Goal: Task Accomplishment & Management: Complete application form

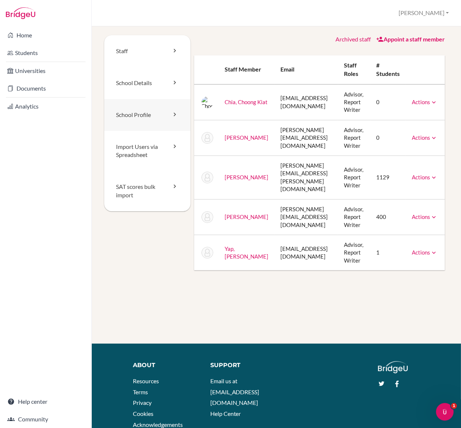
click at [144, 116] on link "School Profile" at bounding box center [147, 115] width 86 height 32
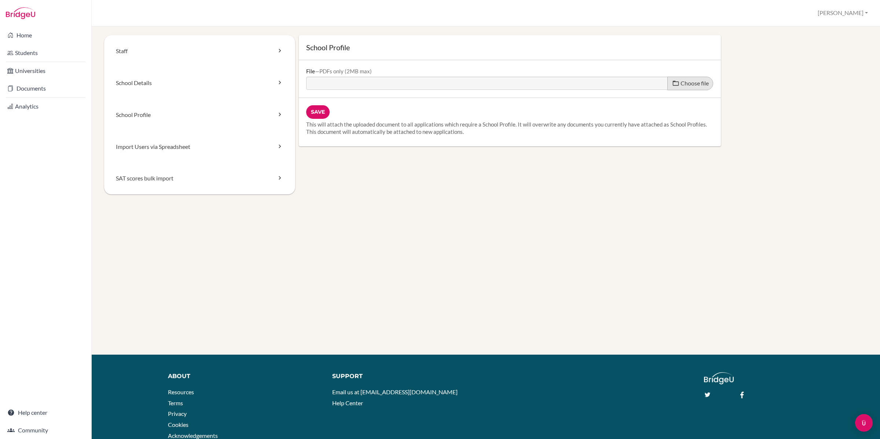
click at [460, 83] on span "Choose file" at bounding box center [695, 83] width 28 height 7
click at [418, 83] on input "Choose file" at bounding box center [362, 81] width 112 height 8
type input "C:\fakepath\School Profile 2025.pdf"
type input "School Profile 2025.pdf"
click at [313, 111] on input "Save" at bounding box center [317, 112] width 23 height 14
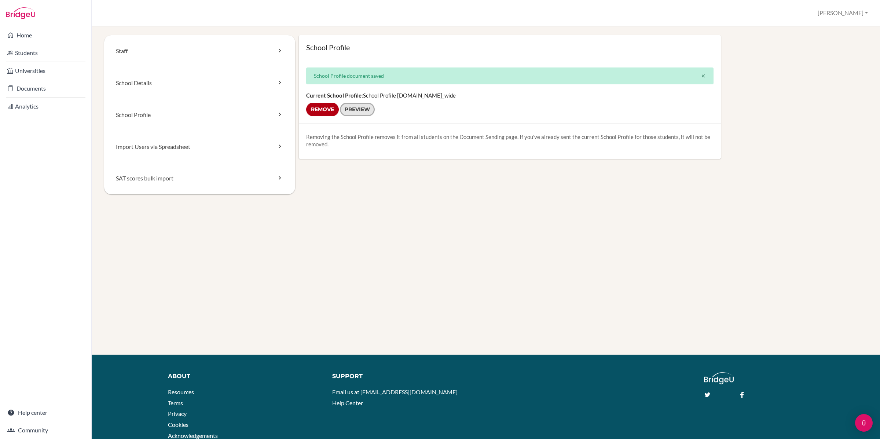
click at [367, 106] on link "Preview" at bounding box center [357, 110] width 35 height 14
click at [126, 91] on link "School Details" at bounding box center [199, 83] width 191 height 32
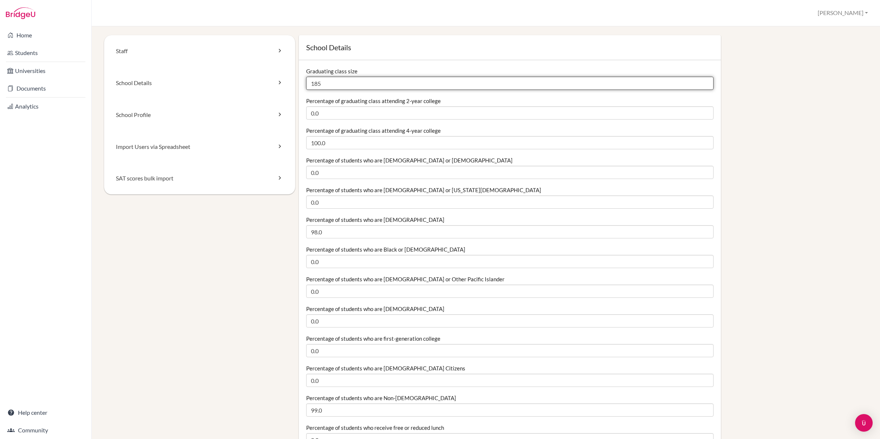
click at [354, 83] on input "185" at bounding box center [509, 83] width 407 height 13
type input "188"
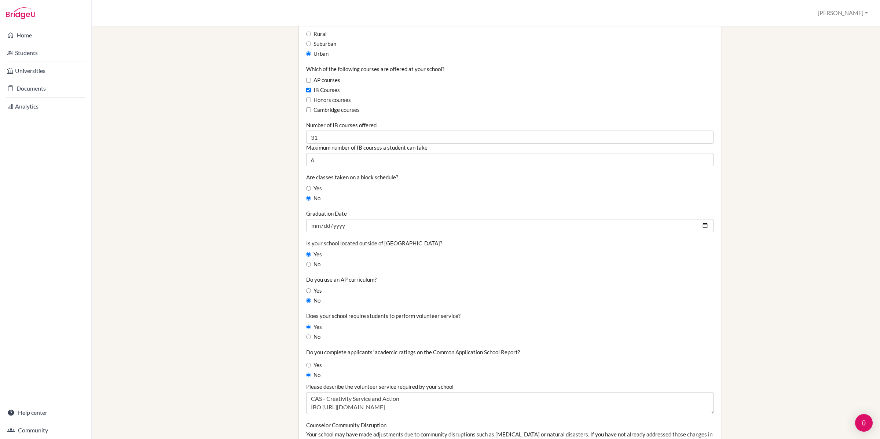
scroll to position [435, 0]
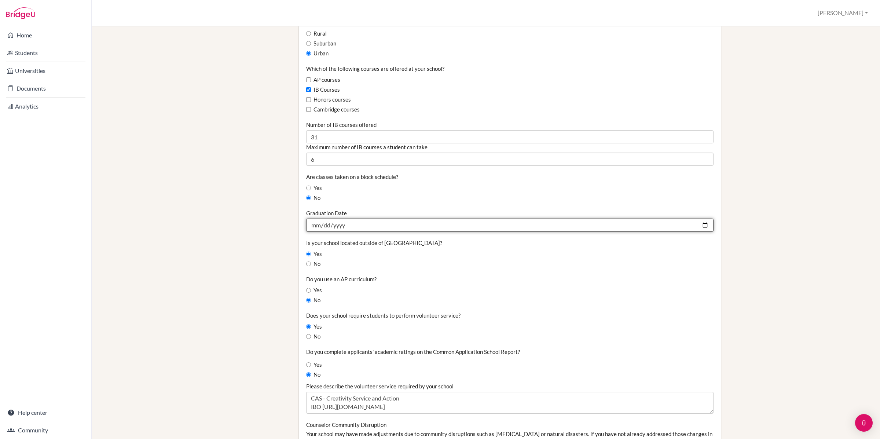
click at [357, 226] on input "2024-11-12" at bounding box center [509, 225] width 407 height 13
type input "[DATE]"
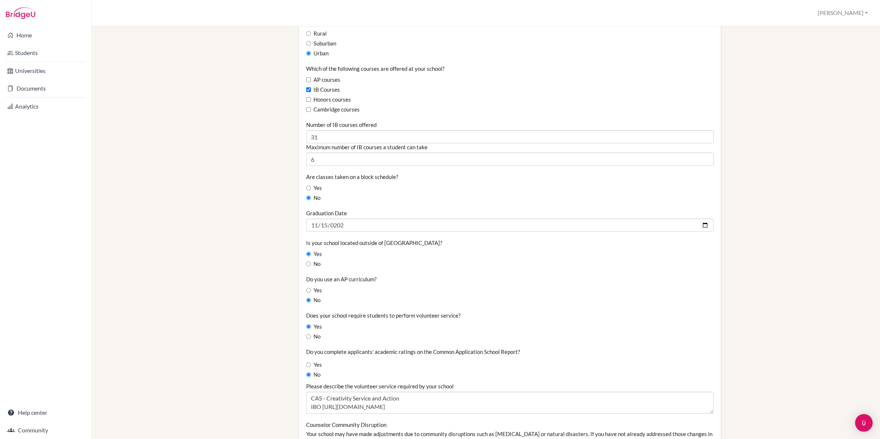
click at [283, 233] on div "Staff School Details School Profile Import Users via Spreadsheet SAT scores bul…" at bounding box center [486, 150] width 764 height 1100
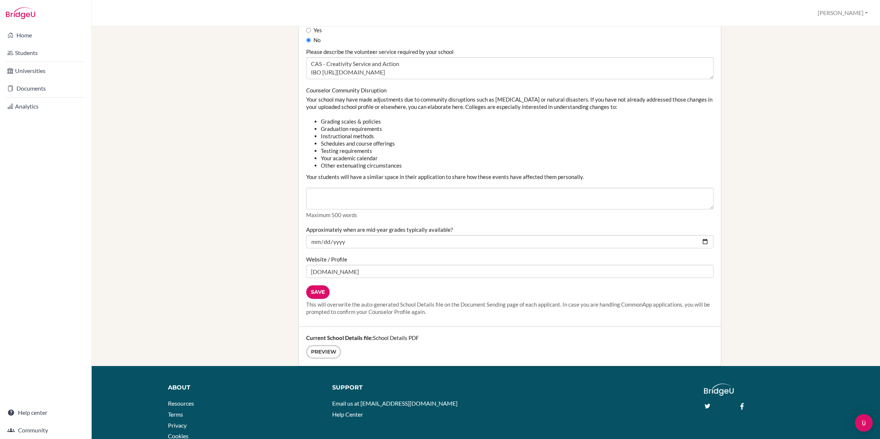
scroll to position [772, 0]
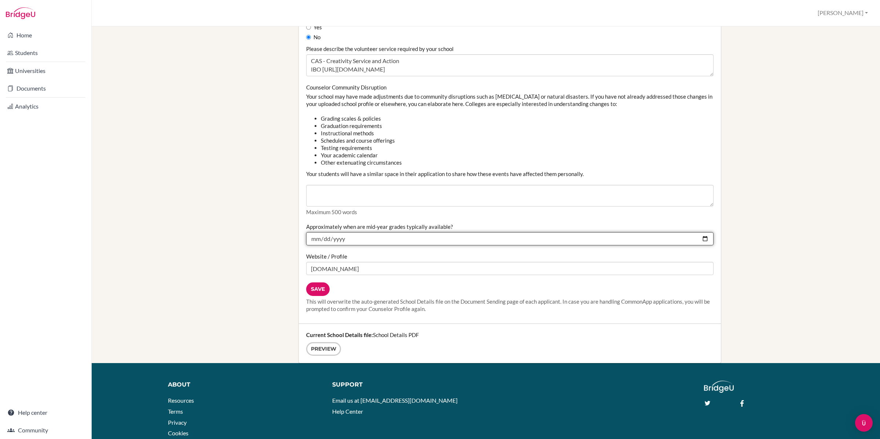
click at [358, 243] on input "2024-09-01" at bounding box center [509, 238] width 407 height 13
type input "2025-09-01"
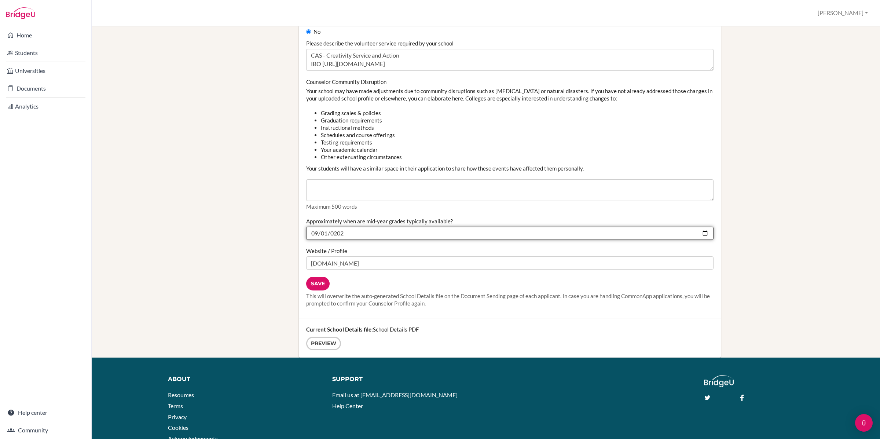
click at [329, 235] on input "2025-09-01" at bounding box center [509, 233] width 407 height 13
click at [326, 235] on input "2025-09-01" at bounding box center [509, 233] width 407 height 13
click at [308, 235] on input "2025-09-01" at bounding box center [509, 233] width 407 height 13
click at [312, 235] on input "2025-09-01" at bounding box center [509, 233] width 407 height 13
type input "2025-09-09"
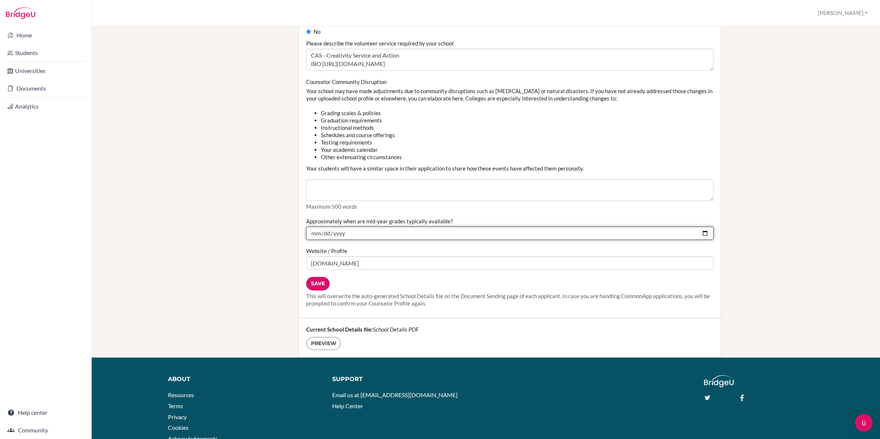
click at [705, 234] on input "2025-01-09" at bounding box center [509, 233] width 407 height 13
type input "2026-01-01"
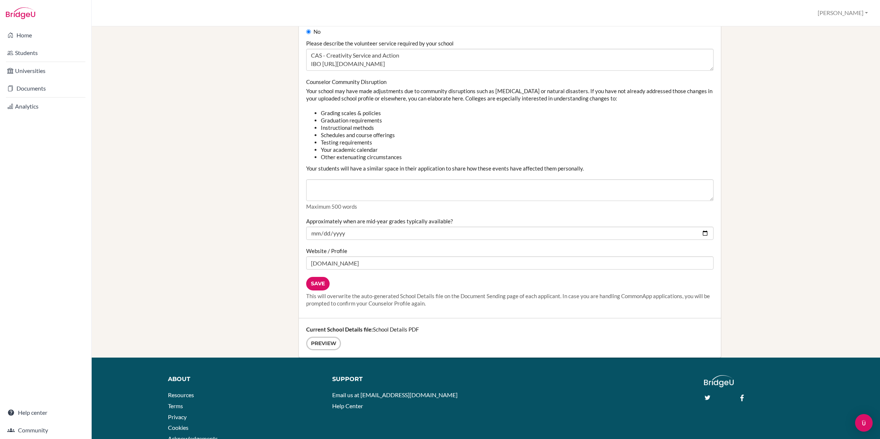
click at [319, 283] on input "Save" at bounding box center [317, 284] width 23 height 14
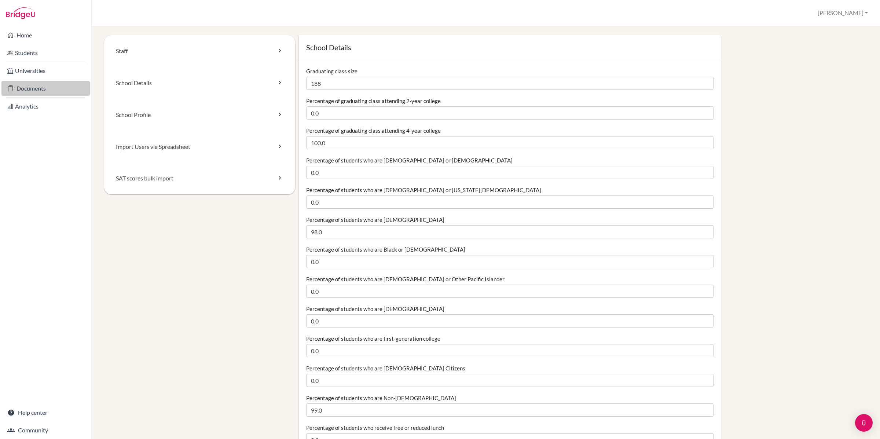
click at [25, 92] on link "Documents" at bounding box center [45, 88] width 88 height 15
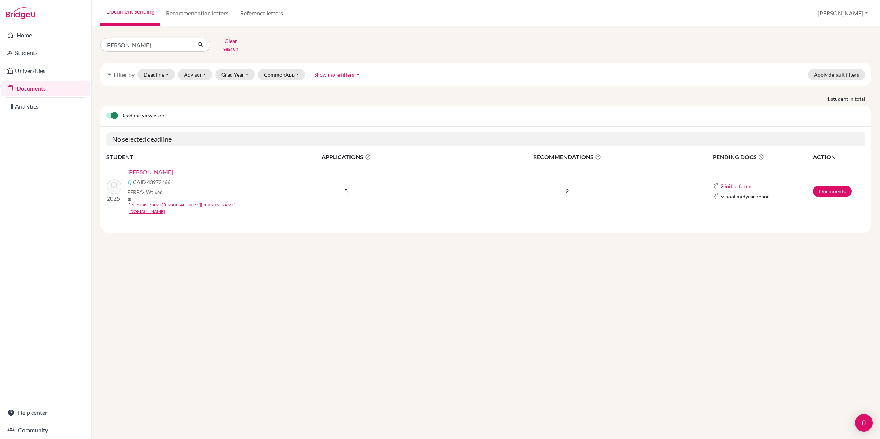
click at [154, 169] on link "[PERSON_NAME]" at bounding box center [150, 172] width 46 height 9
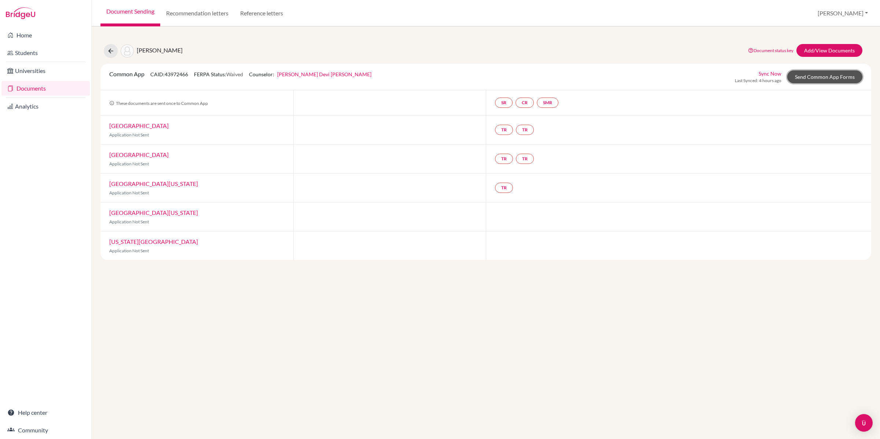
click at [818, 72] on link "Send Common App Forms" at bounding box center [824, 76] width 75 height 13
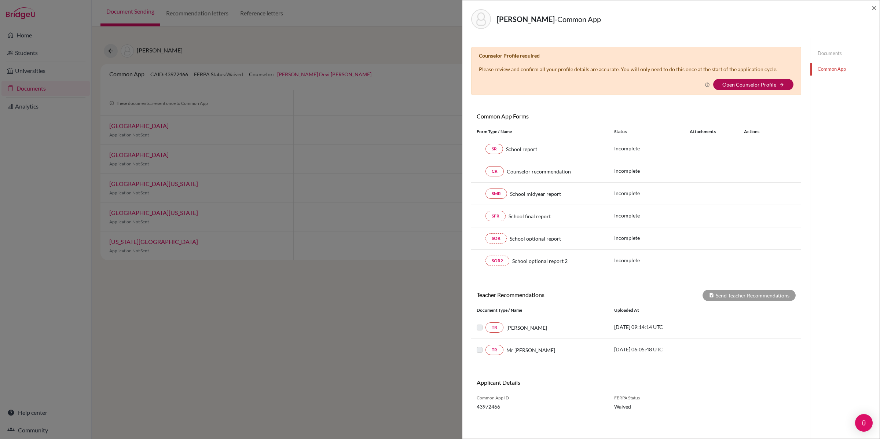
click at [732, 86] on link "Open Counselor Profile" at bounding box center [750, 84] width 54 height 6
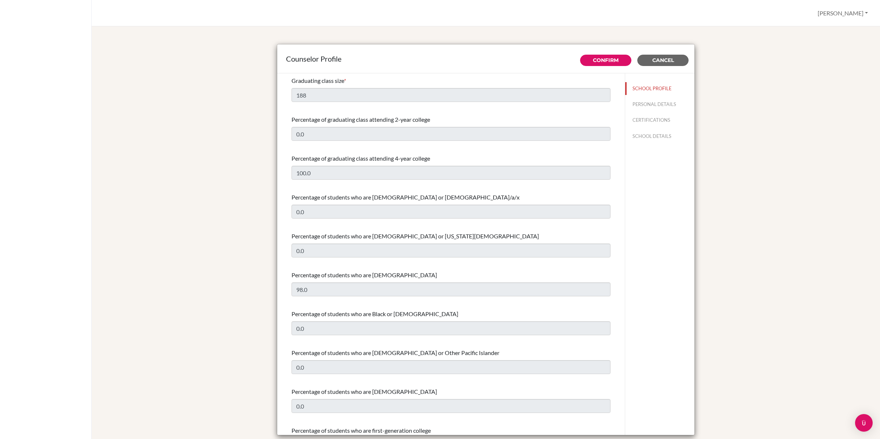
select select "0"
select select "349792"
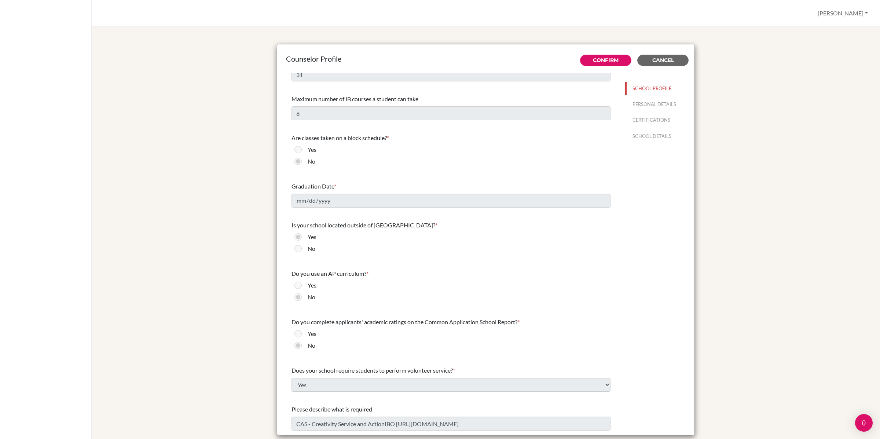
scroll to position [672, 0]
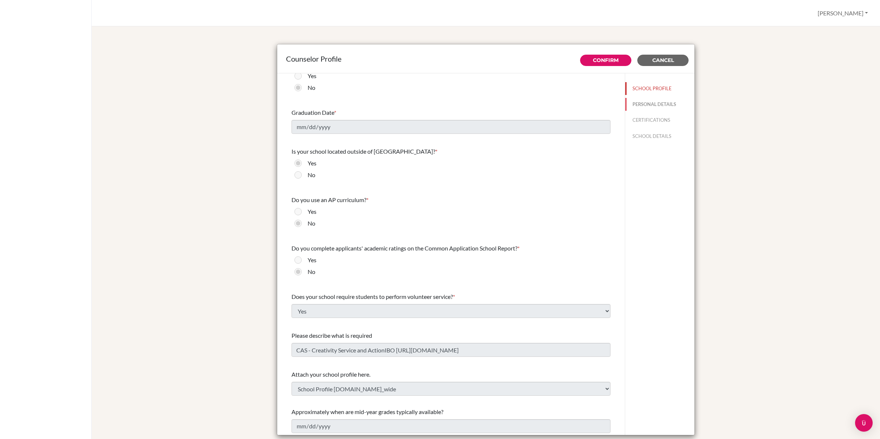
click at [657, 101] on button "PERSONAL DETAILS" at bounding box center [659, 104] width 69 height 13
type input "[PERSON_NAME]"
type input "Head of Higher Education & Careers"
type input "65.647-214-77"
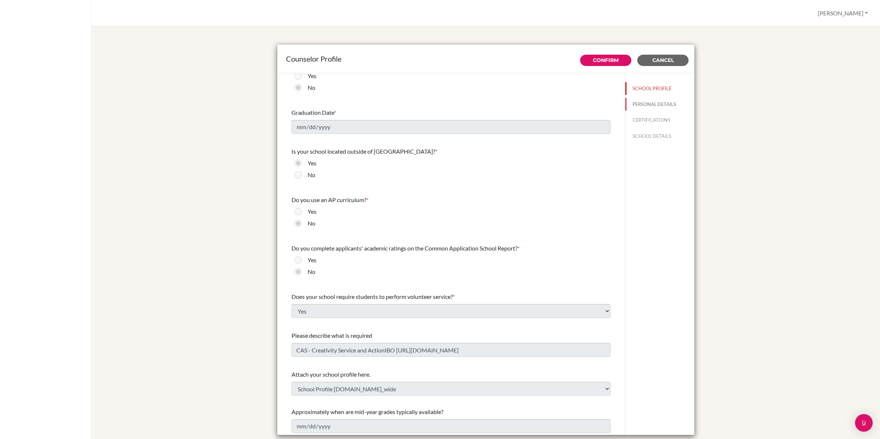
type input "[PERSON_NAME][EMAIL_ADDRESS][DOMAIN_NAME]"
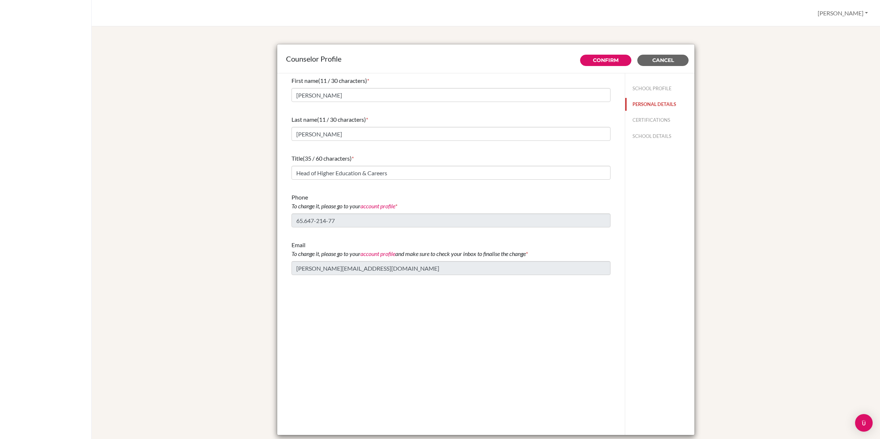
scroll to position [0, 0]
click at [651, 122] on button "CERTIFICATIONS" at bounding box center [659, 120] width 69 height 13
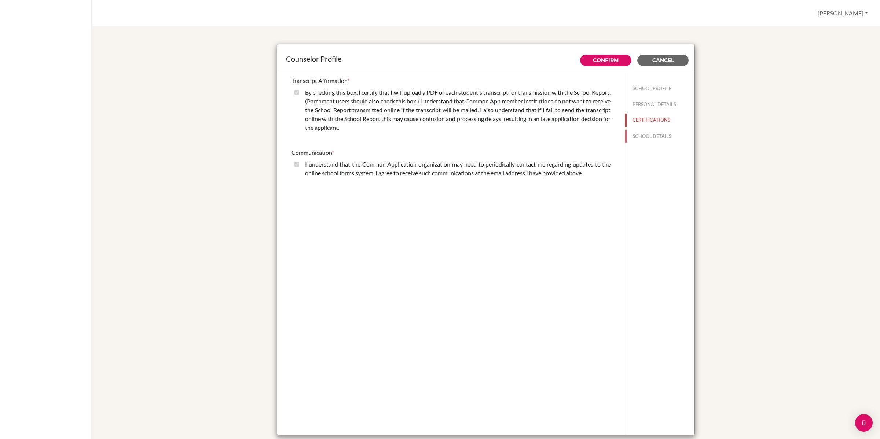
click at [646, 136] on button "SCHOOL DETAILS" at bounding box center [659, 136] width 69 height 13
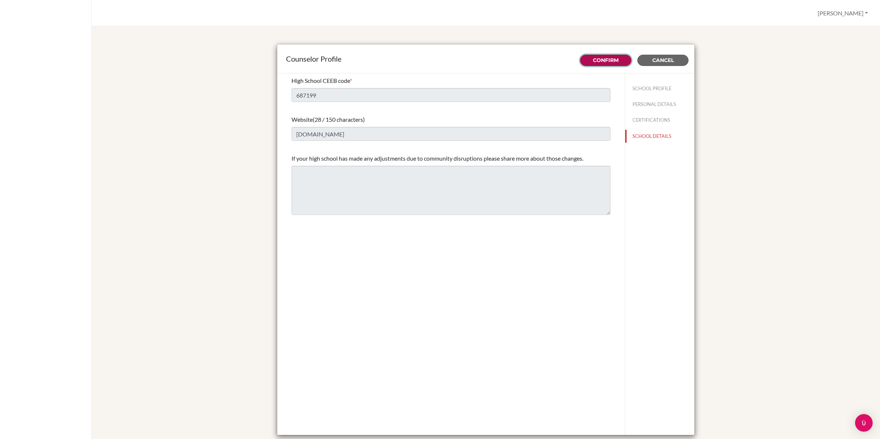
click at [613, 57] on link "Confirm" at bounding box center [606, 60] width 26 height 7
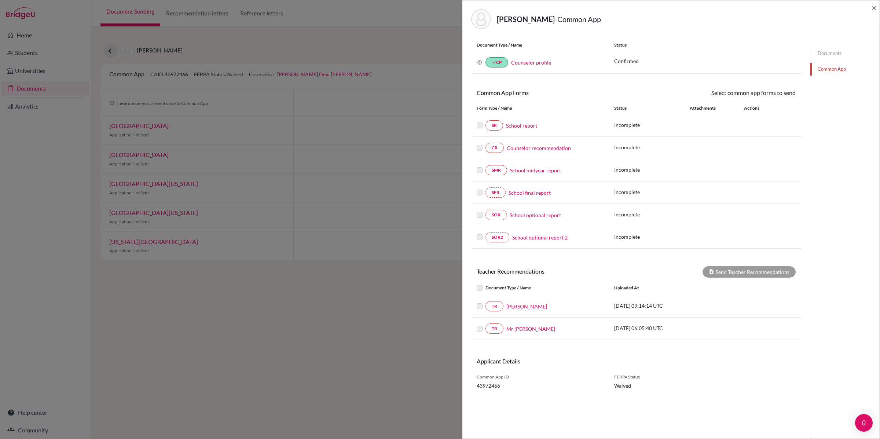
scroll to position [22, 0]
click at [518, 308] on link "[PERSON_NAME]" at bounding box center [527, 305] width 41 height 8
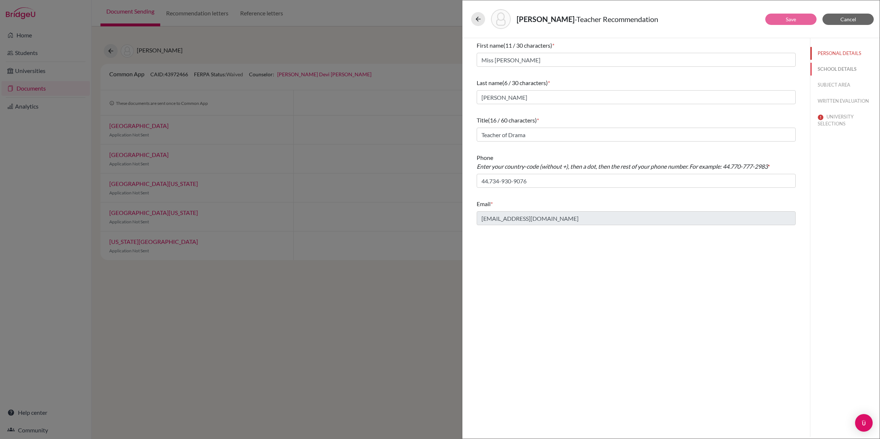
click at [844, 67] on button "SCHOOL DETAILS" at bounding box center [845, 69] width 69 height 13
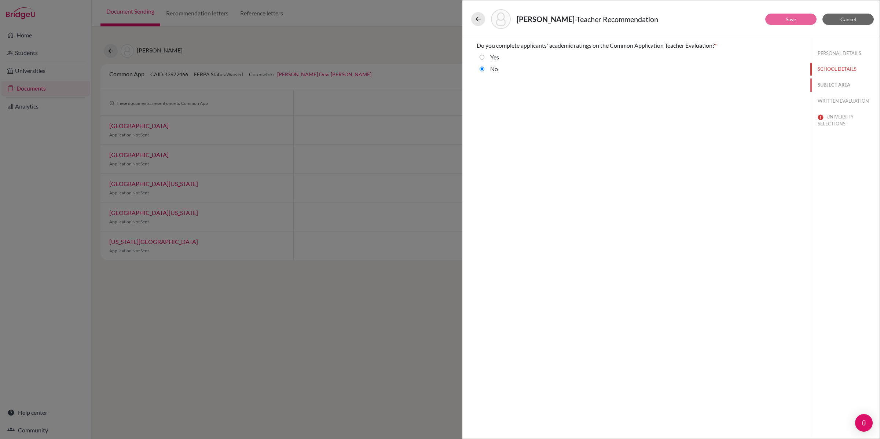
click at [842, 84] on button "SUBJECT AREA" at bounding box center [845, 84] width 69 height 13
select select "5"
click at [837, 99] on button "WRITTEN EVALUATION" at bounding box center [845, 101] width 69 height 13
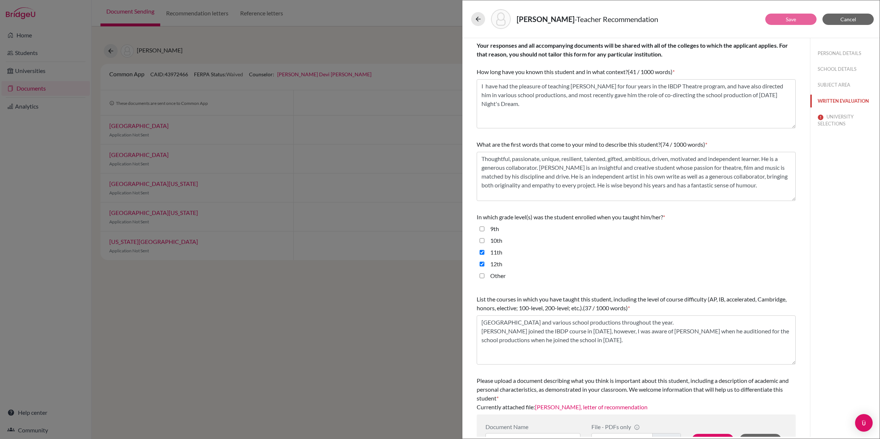
scroll to position [25, 0]
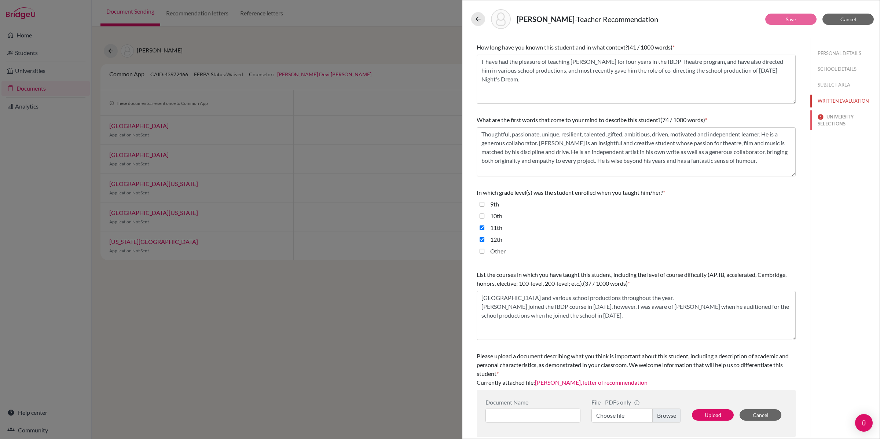
click at [836, 127] on button "UNIVERSITY SELECTIONS" at bounding box center [845, 120] width 69 height 20
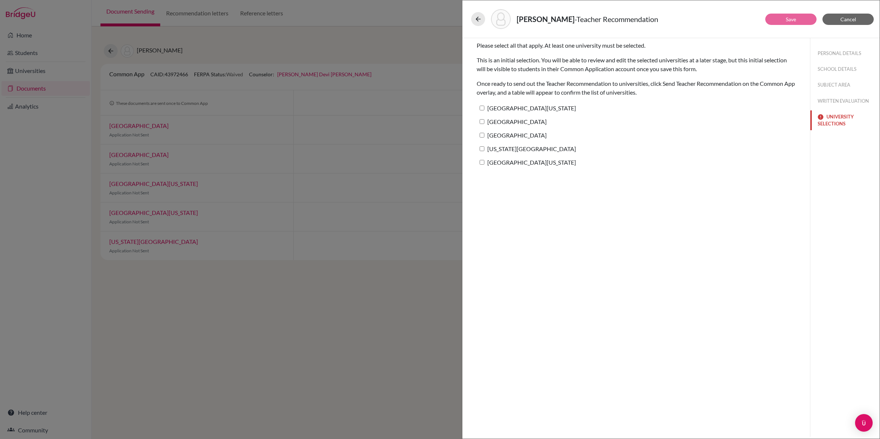
scroll to position [0, 0]
click at [482, 110] on input "[GEOGRAPHIC_DATA][US_STATE]" at bounding box center [482, 108] width 5 height 5
checkbox input "true"
click at [482, 122] on input "[GEOGRAPHIC_DATA]" at bounding box center [482, 121] width 5 height 5
checkbox input "true"
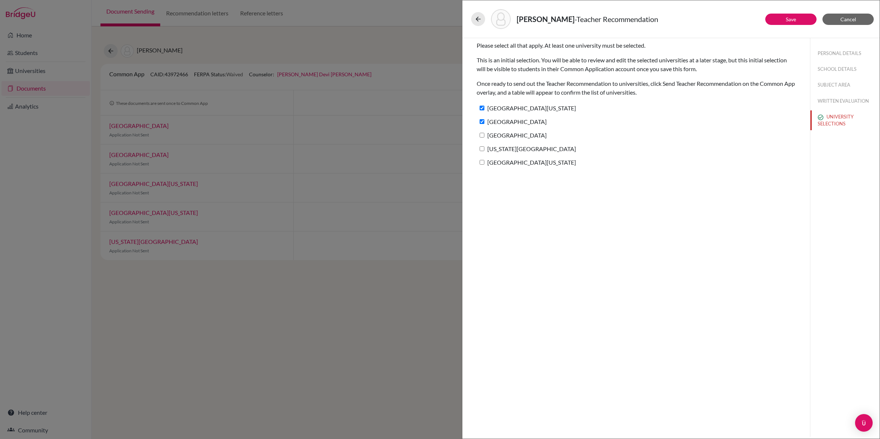
click at [483, 136] on input "[GEOGRAPHIC_DATA]" at bounding box center [482, 135] width 5 height 5
checkbox input "true"
click at [484, 150] on input "[US_STATE][GEOGRAPHIC_DATA]" at bounding box center [482, 148] width 5 height 5
checkbox input "true"
click at [483, 163] on input "[GEOGRAPHIC_DATA][US_STATE]" at bounding box center [482, 162] width 5 height 5
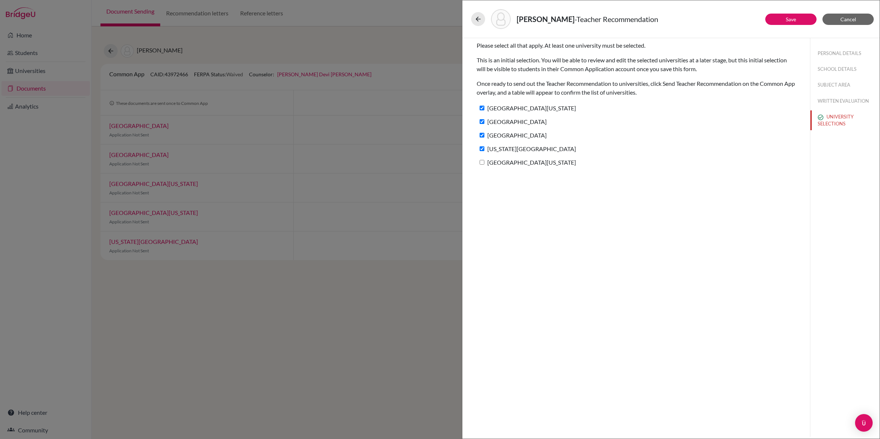
checkbox input "true"
click at [781, 25] on button "Save" at bounding box center [790, 19] width 51 height 11
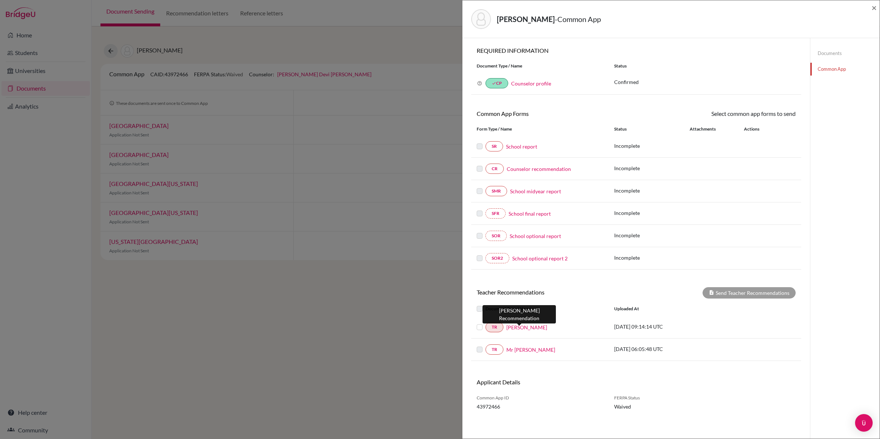
click at [522, 328] on link "[PERSON_NAME]" at bounding box center [527, 328] width 41 height 8
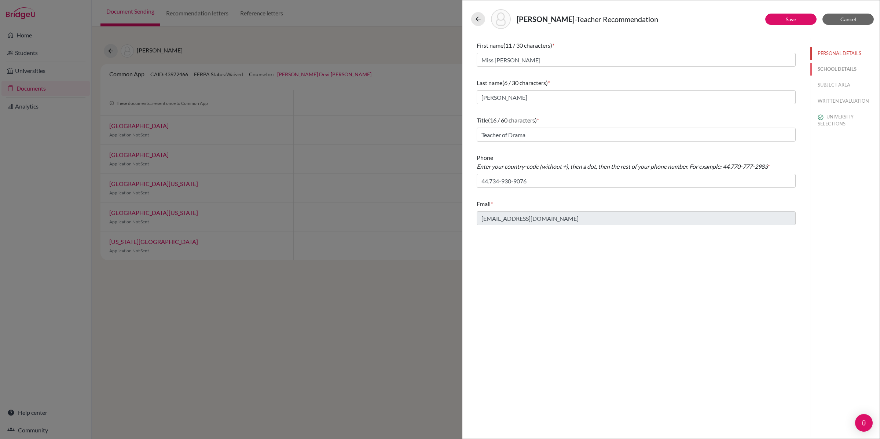
click at [844, 66] on button "SCHOOL DETAILS" at bounding box center [845, 69] width 69 height 13
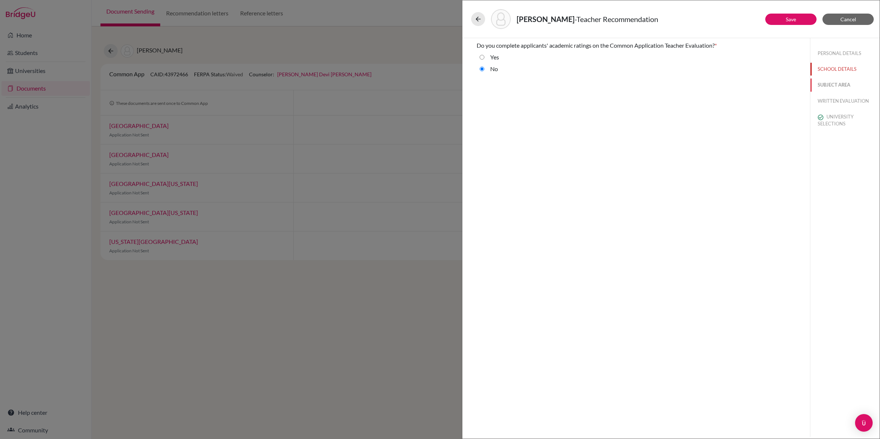
click at [835, 86] on button "SUBJECT AREA" at bounding box center [845, 84] width 69 height 13
select select "5"
click at [831, 101] on button "WRITTEN EVALUATION" at bounding box center [845, 101] width 69 height 13
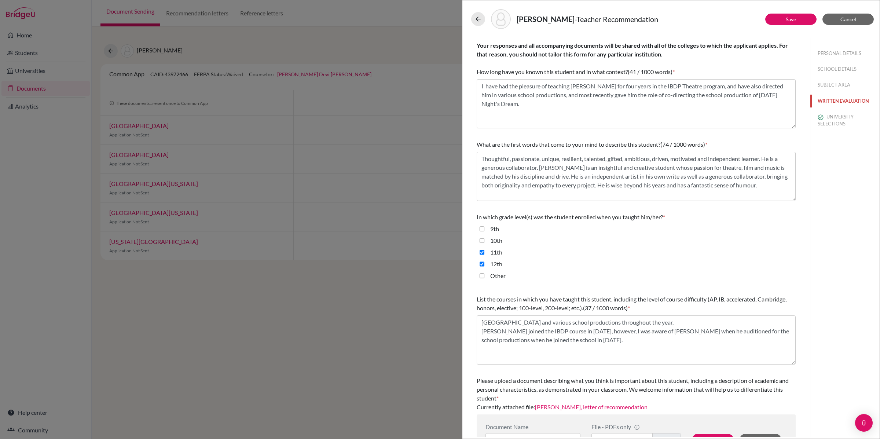
scroll to position [25, 0]
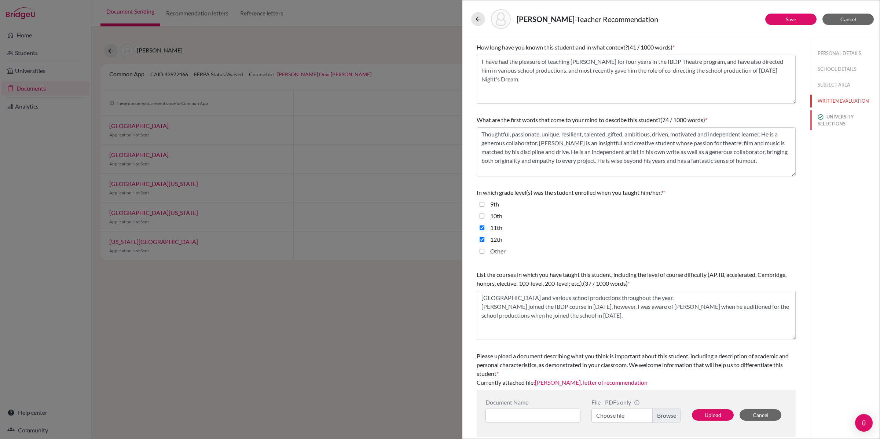
click at [837, 120] on button "UNIVERSITY SELECTIONS" at bounding box center [845, 120] width 69 height 20
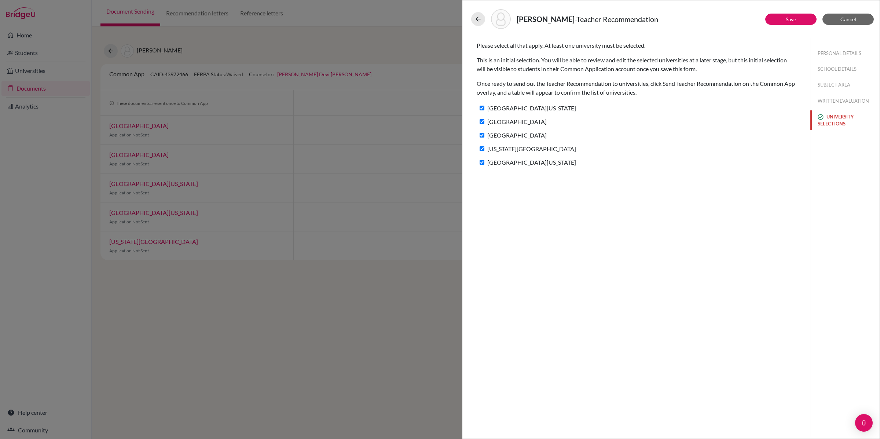
scroll to position [0, 0]
click at [788, 21] on link "Save" at bounding box center [791, 19] width 10 height 6
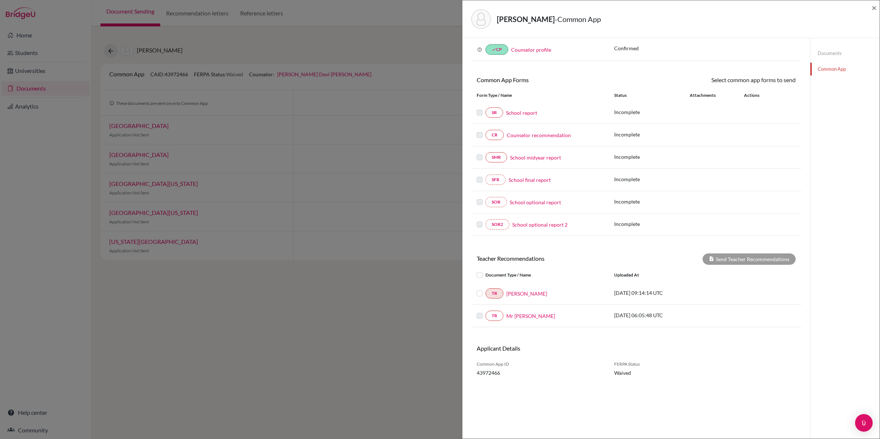
scroll to position [36, 0]
click at [494, 295] on link "TR" at bounding box center [495, 291] width 18 height 10
click at [523, 296] on link "[PERSON_NAME]" at bounding box center [527, 292] width 41 height 8
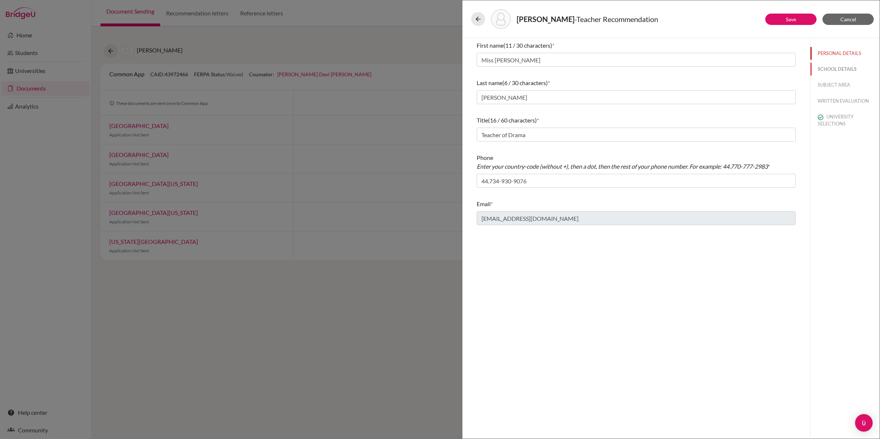
click at [836, 71] on button "SCHOOL DETAILS" at bounding box center [845, 69] width 69 height 13
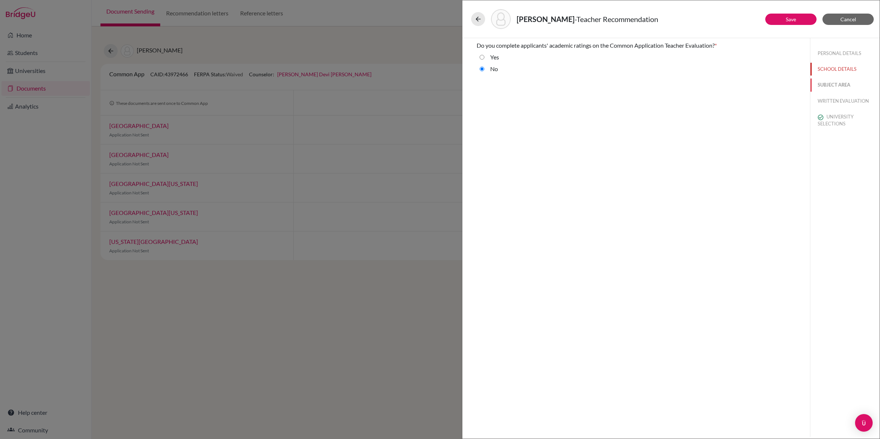
click at [834, 84] on button "SUBJECT AREA" at bounding box center [845, 84] width 69 height 13
select select "5"
click at [834, 95] on button "WRITTEN EVALUATION" at bounding box center [845, 101] width 69 height 13
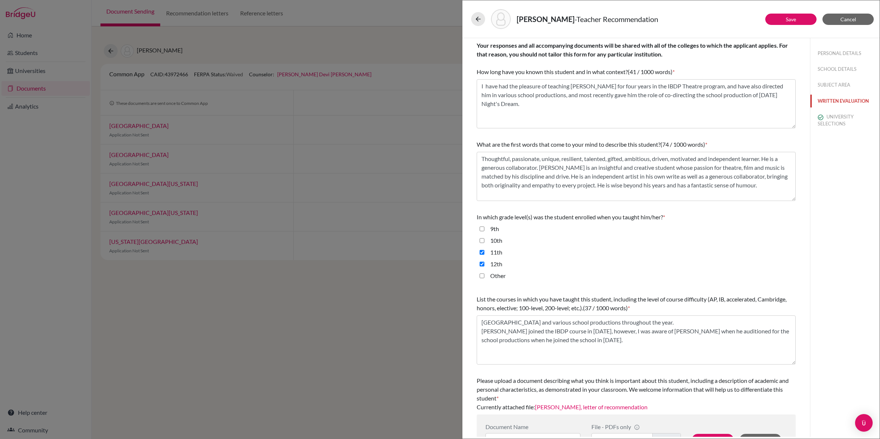
scroll to position [25, 0]
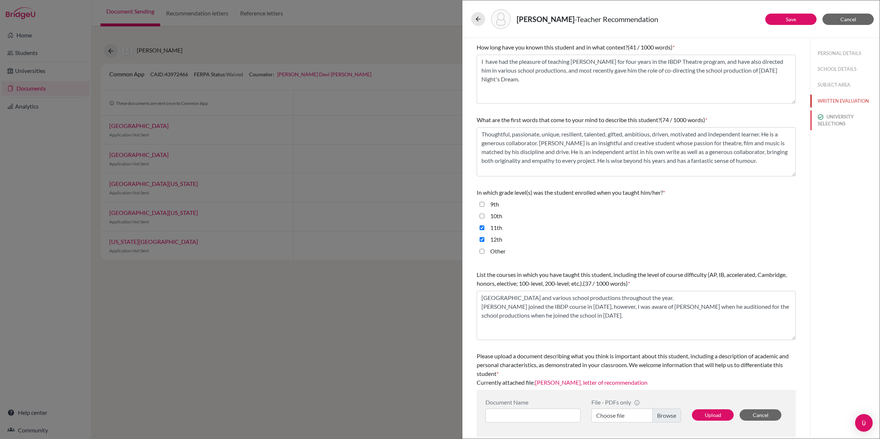
click at [831, 126] on button "UNIVERSITY SELECTIONS" at bounding box center [845, 120] width 69 height 20
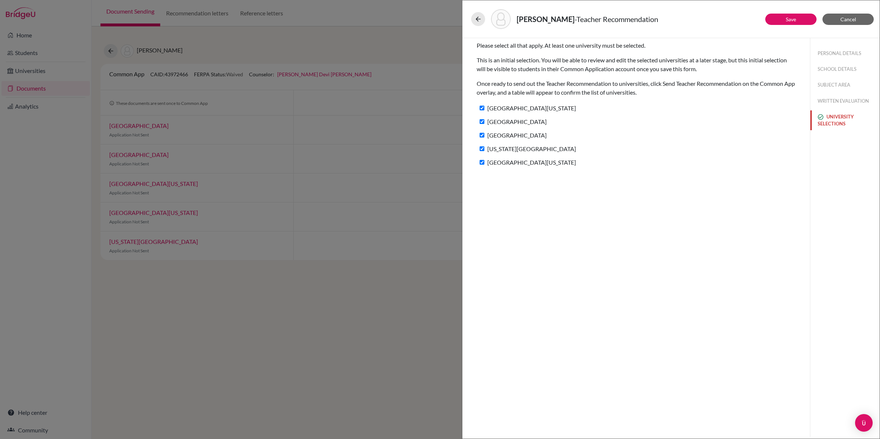
scroll to position [0, 0]
click at [478, 21] on icon at bounding box center [478, 18] width 7 height 7
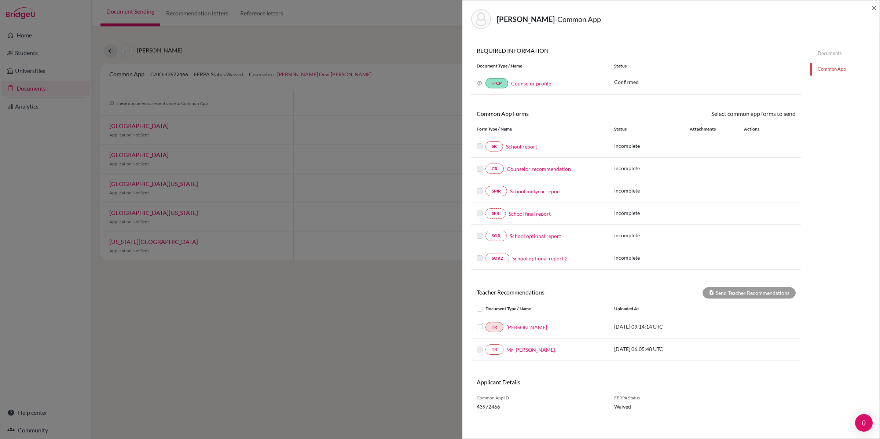
click at [827, 54] on link "Documents" at bounding box center [845, 53] width 69 height 13
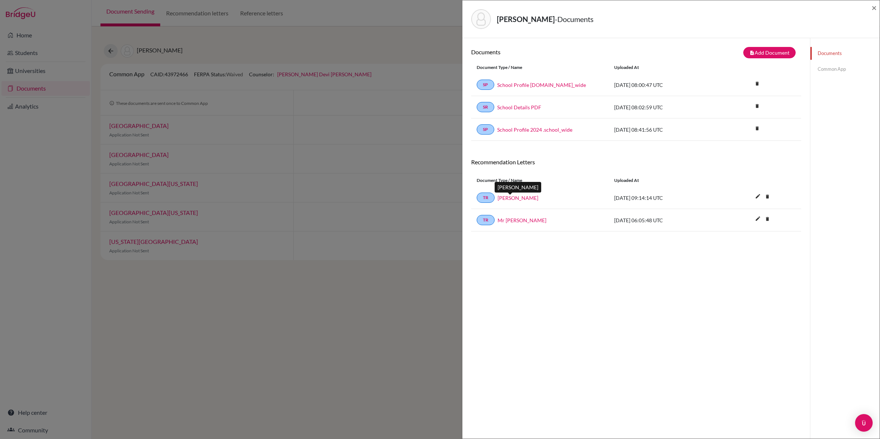
click at [502, 200] on link "[PERSON_NAME]" at bounding box center [518, 198] width 41 height 8
click at [830, 73] on link "Common App" at bounding box center [845, 69] width 69 height 13
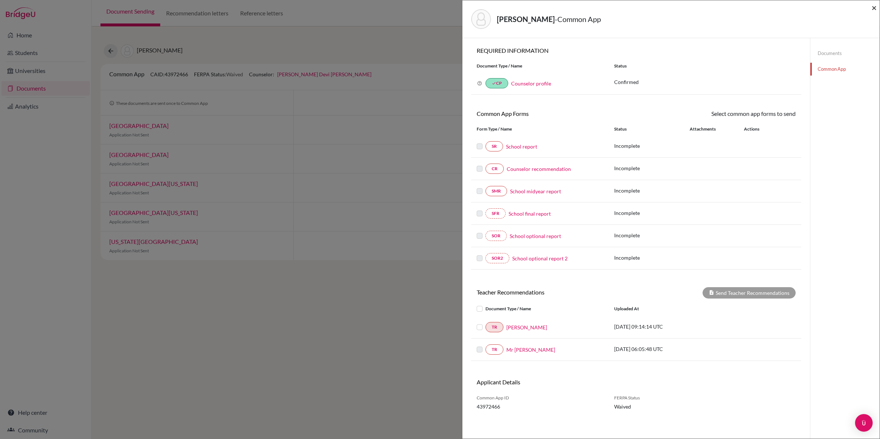
click at [873, 7] on span "×" at bounding box center [874, 7] width 5 height 11
